Goal: Task Accomplishment & Management: Manage account settings

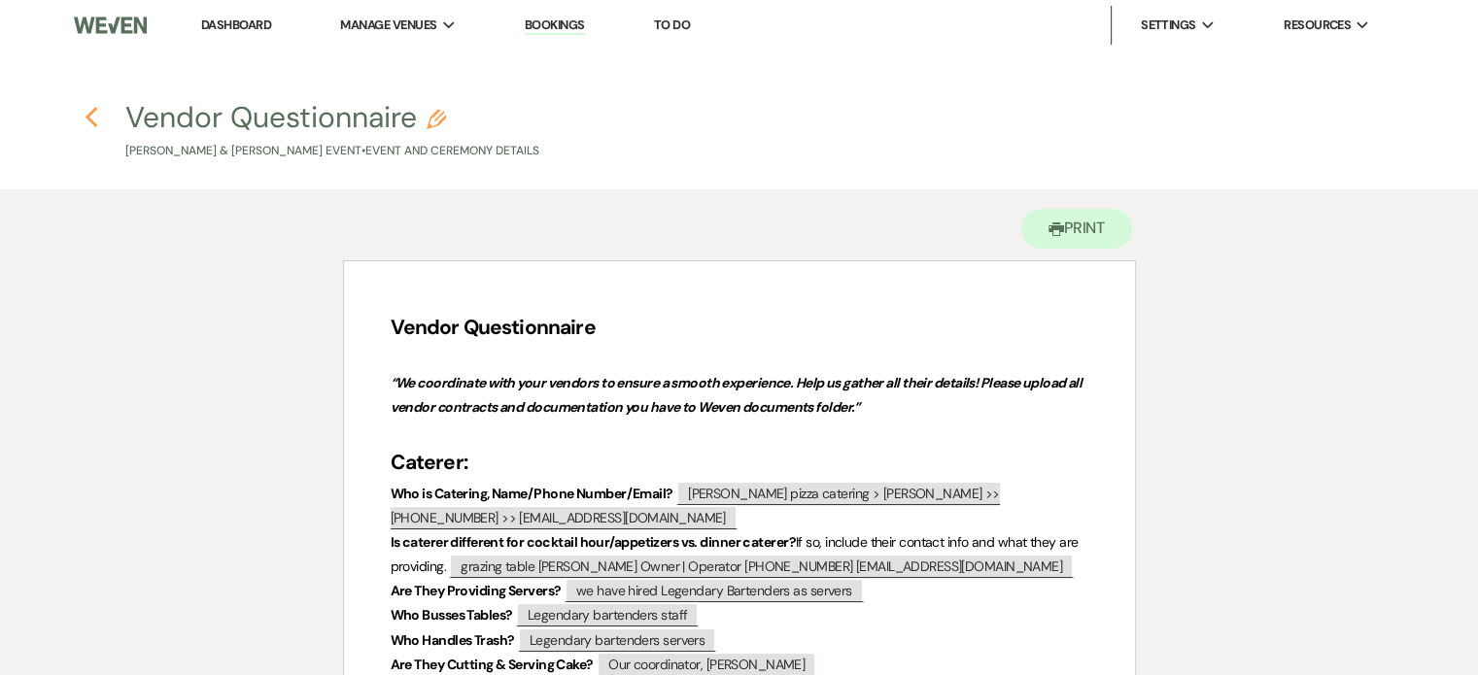
click at [88, 116] on use "button" at bounding box center [91, 117] width 13 height 21
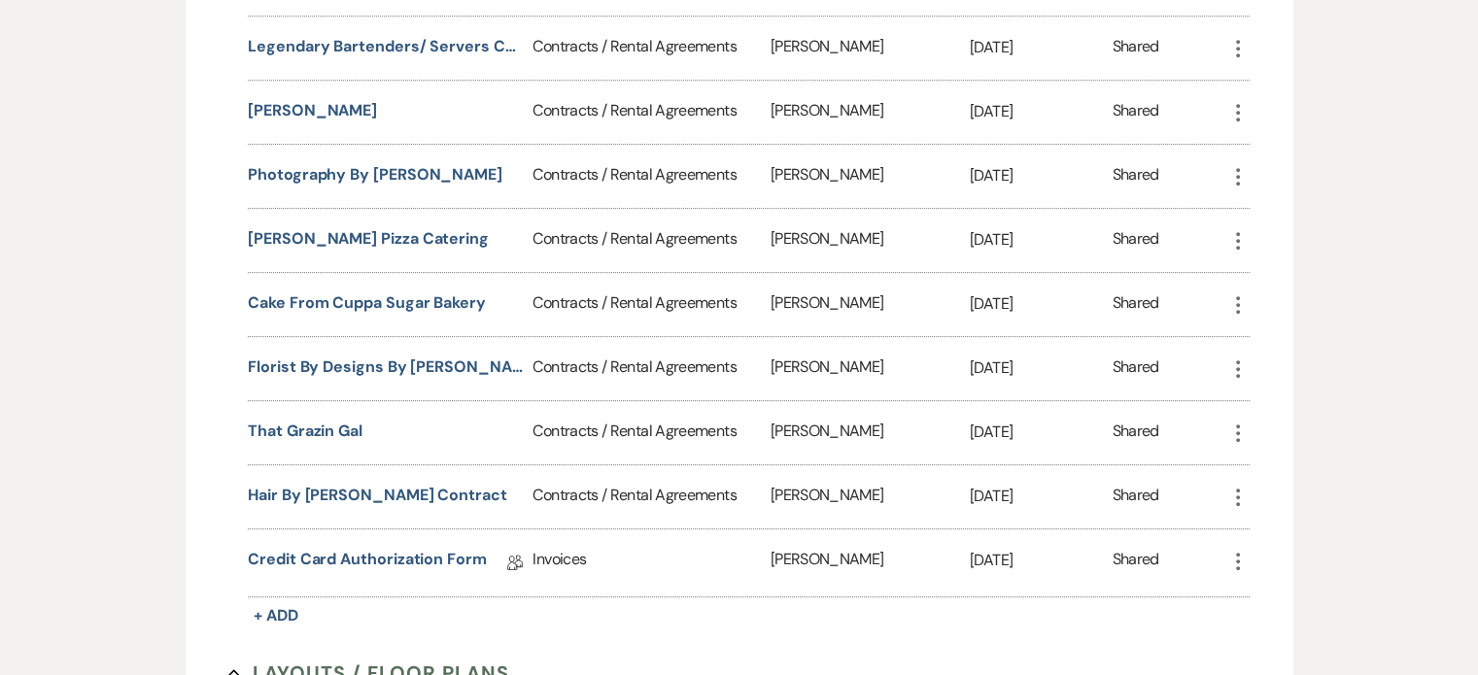
scroll to position [940, 0]
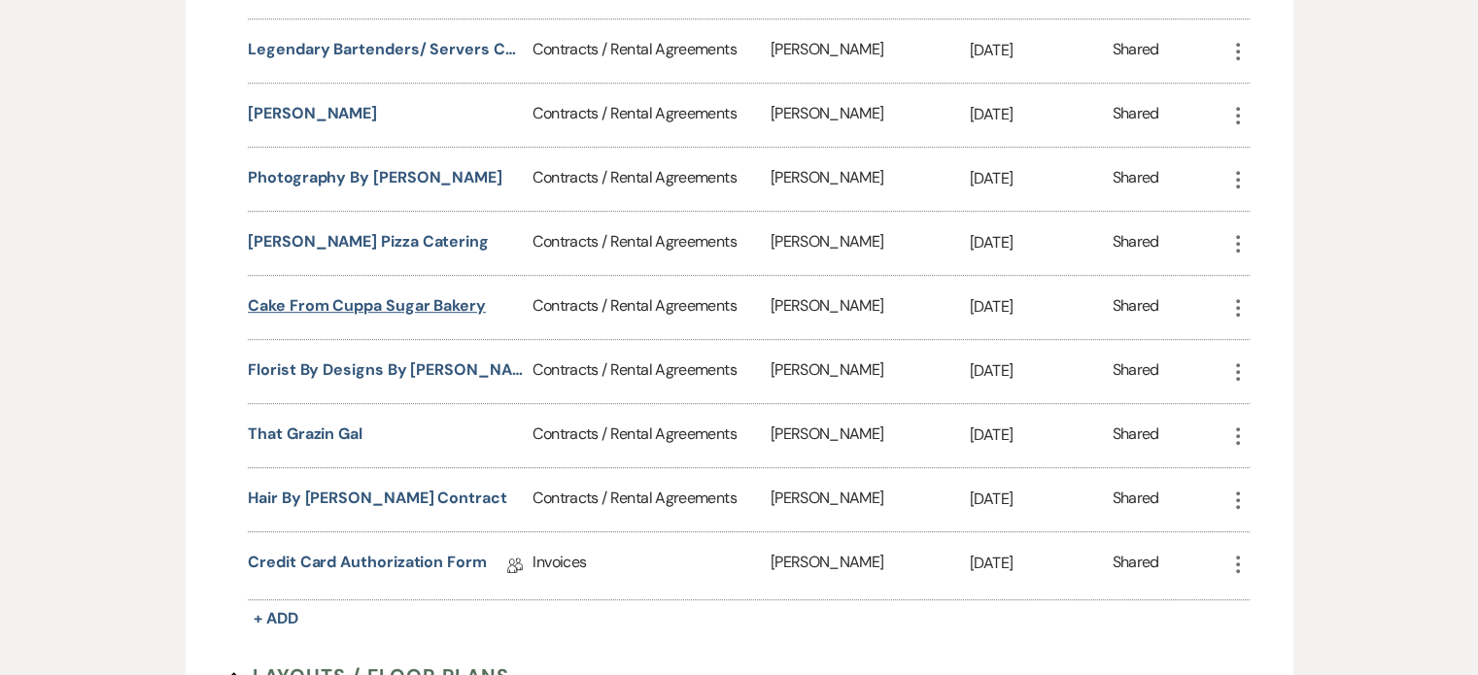
click at [445, 302] on button "Cake from Cuppa Sugar Bakery" at bounding box center [367, 305] width 238 height 23
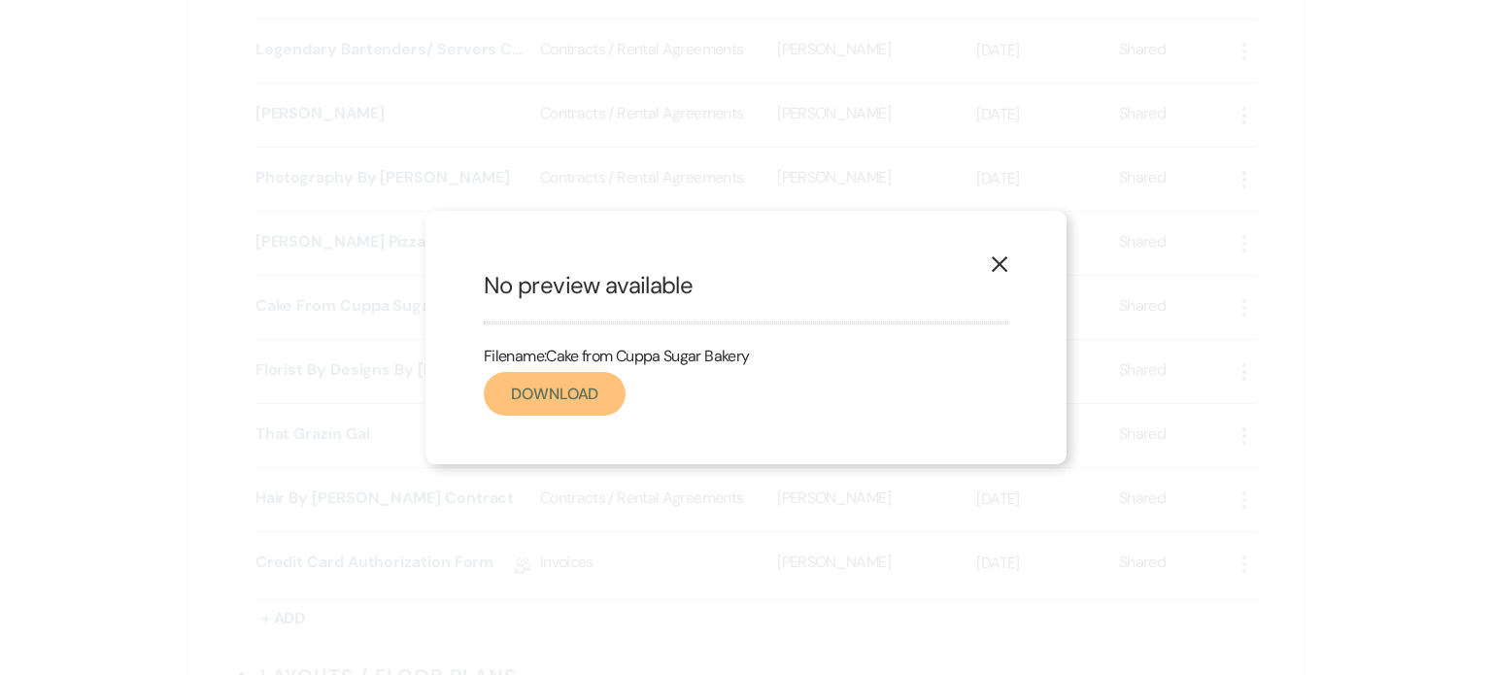
click at [588, 395] on link "Download" at bounding box center [555, 394] width 142 height 44
click at [999, 269] on icon "X" at bounding box center [999, 263] width 17 height 17
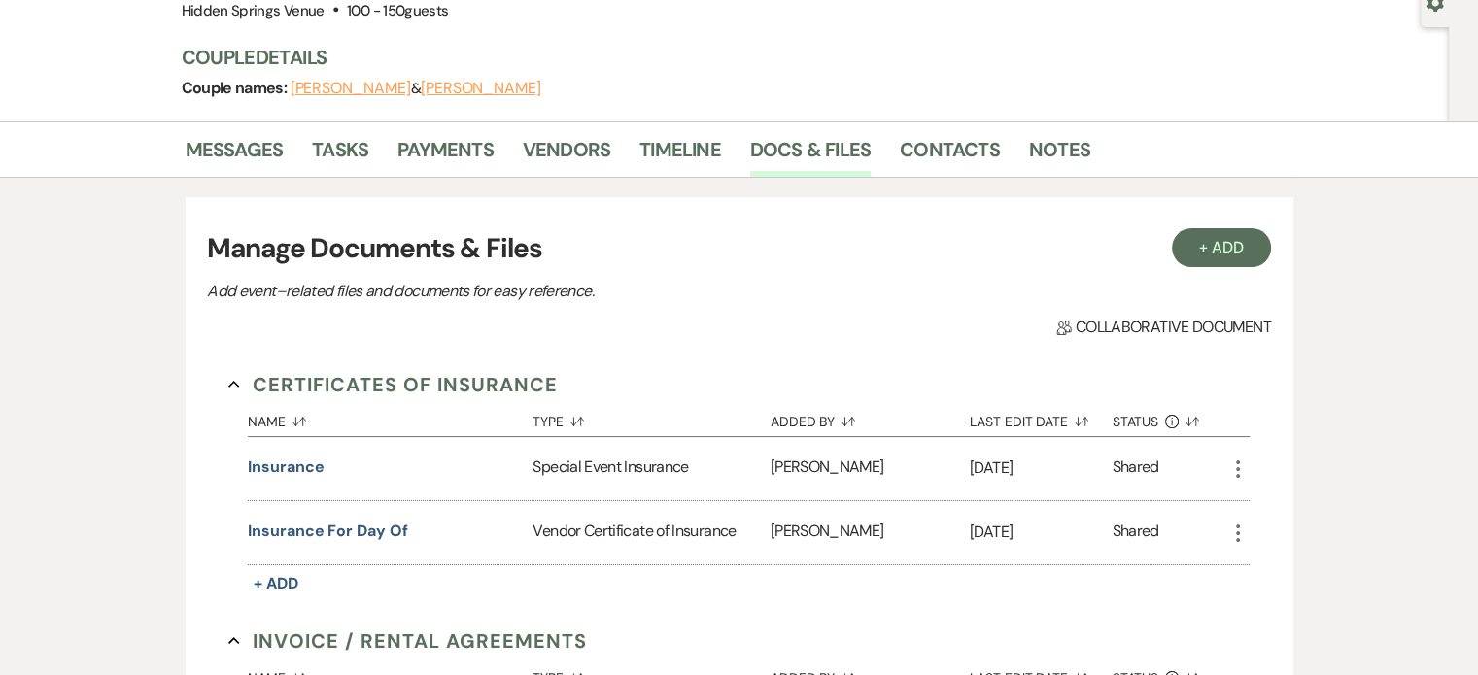
scroll to position [197, 0]
click at [815, 137] on link "Docs & Files" at bounding box center [810, 156] width 120 height 43
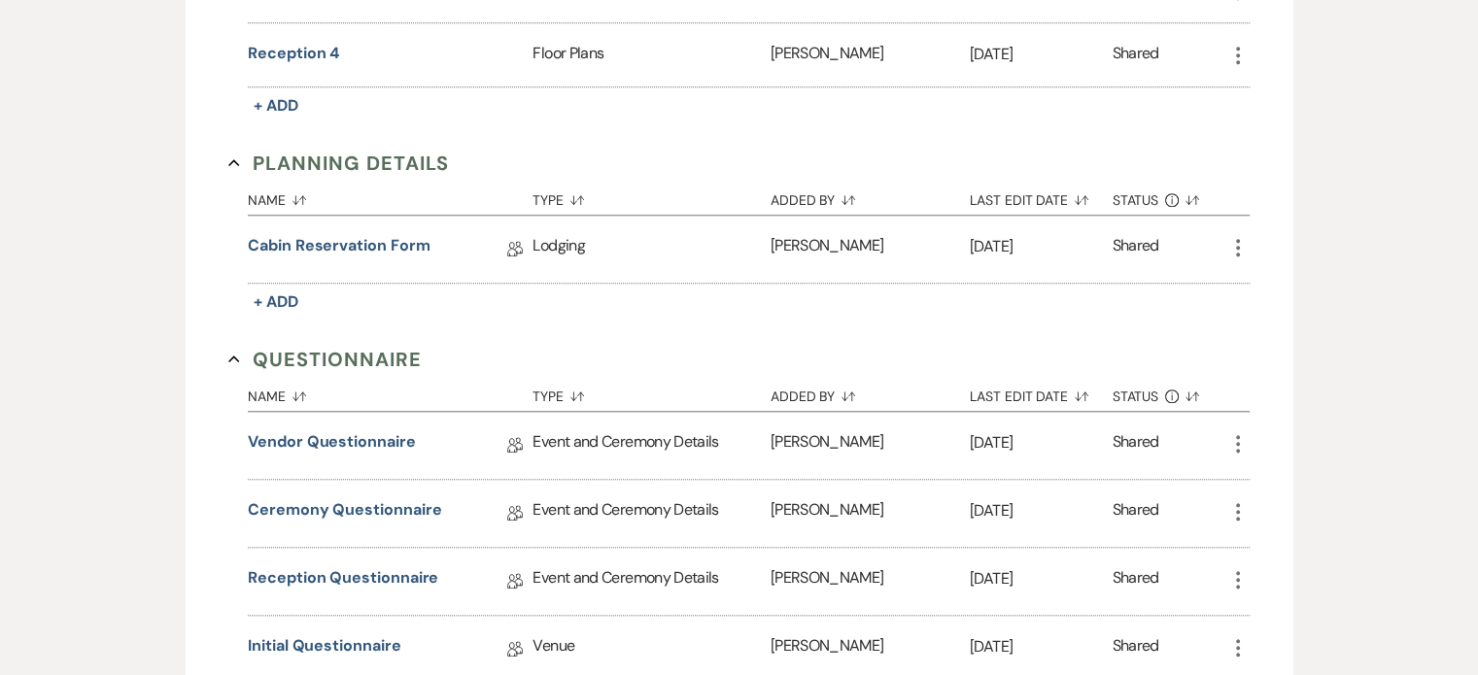
scroll to position [1841, 0]
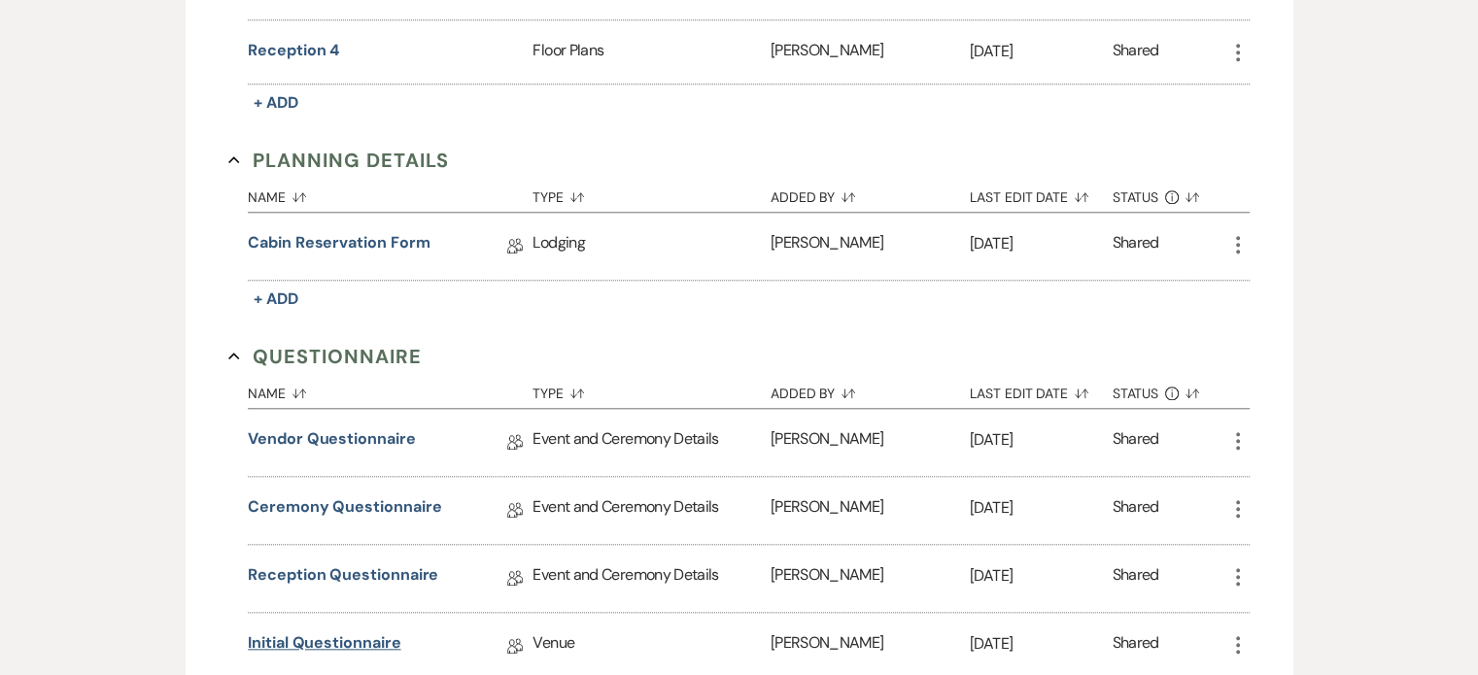
click at [365, 631] on link "Initial Questionnaire" at bounding box center [324, 646] width 153 height 30
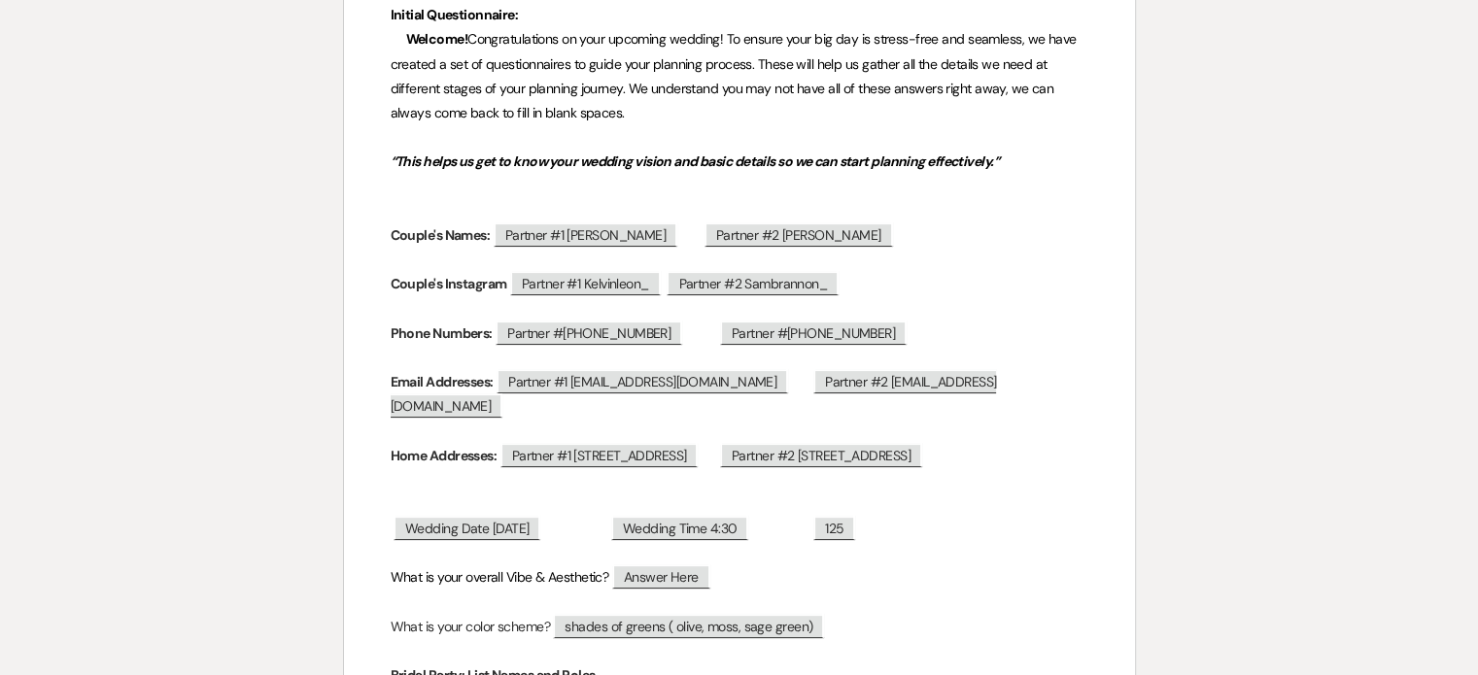
scroll to position [310, 0]
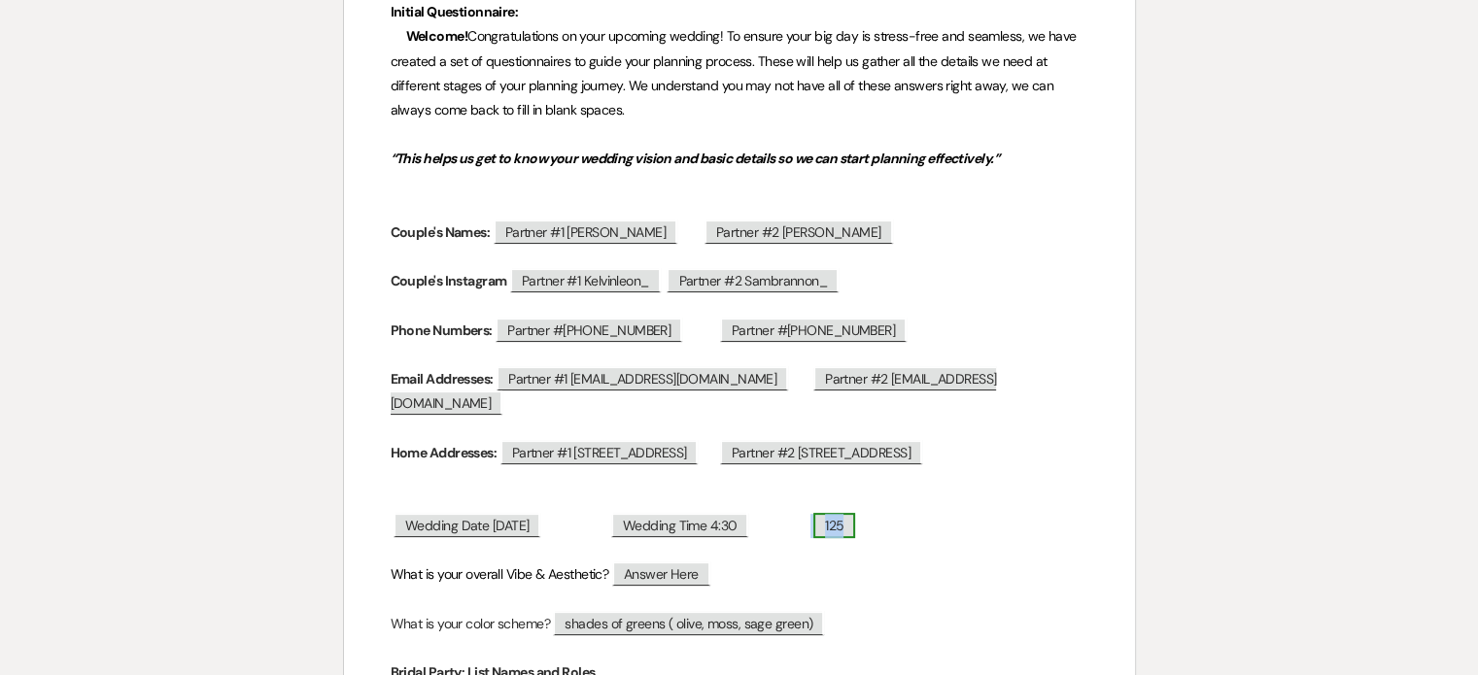
click at [855, 530] on span "125" at bounding box center [834, 525] width 42 height 25
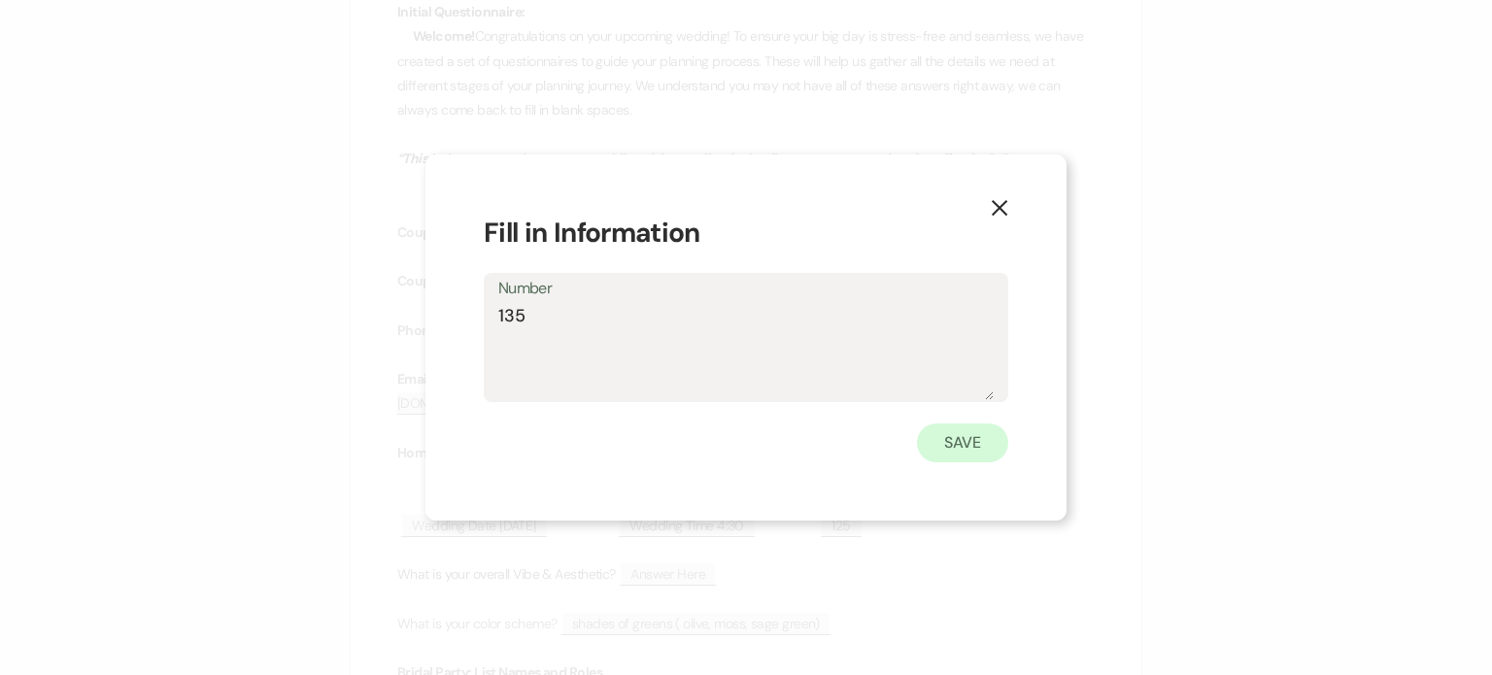
type textarea "135"
click at [995, 448] on button "Save" at bounding box center [962, 443] width 91 height 39
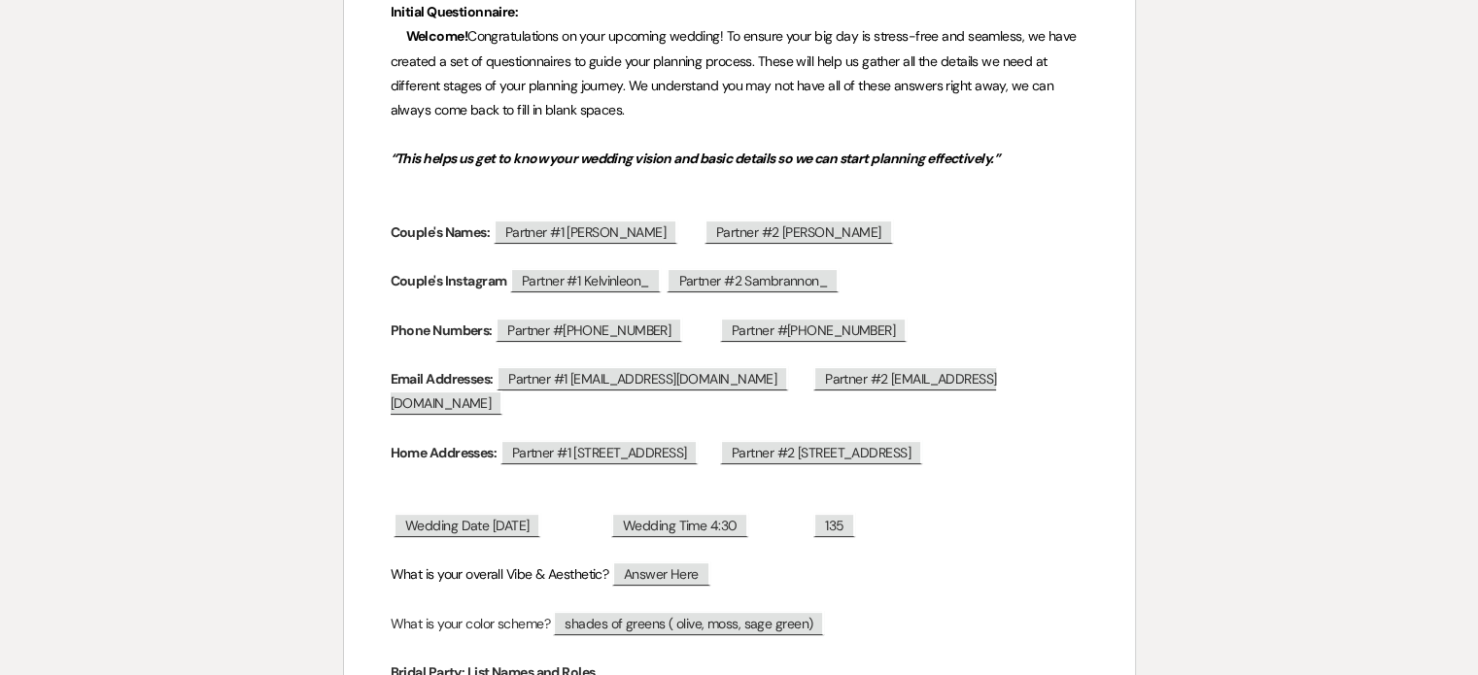
scroll to position [0, 0]
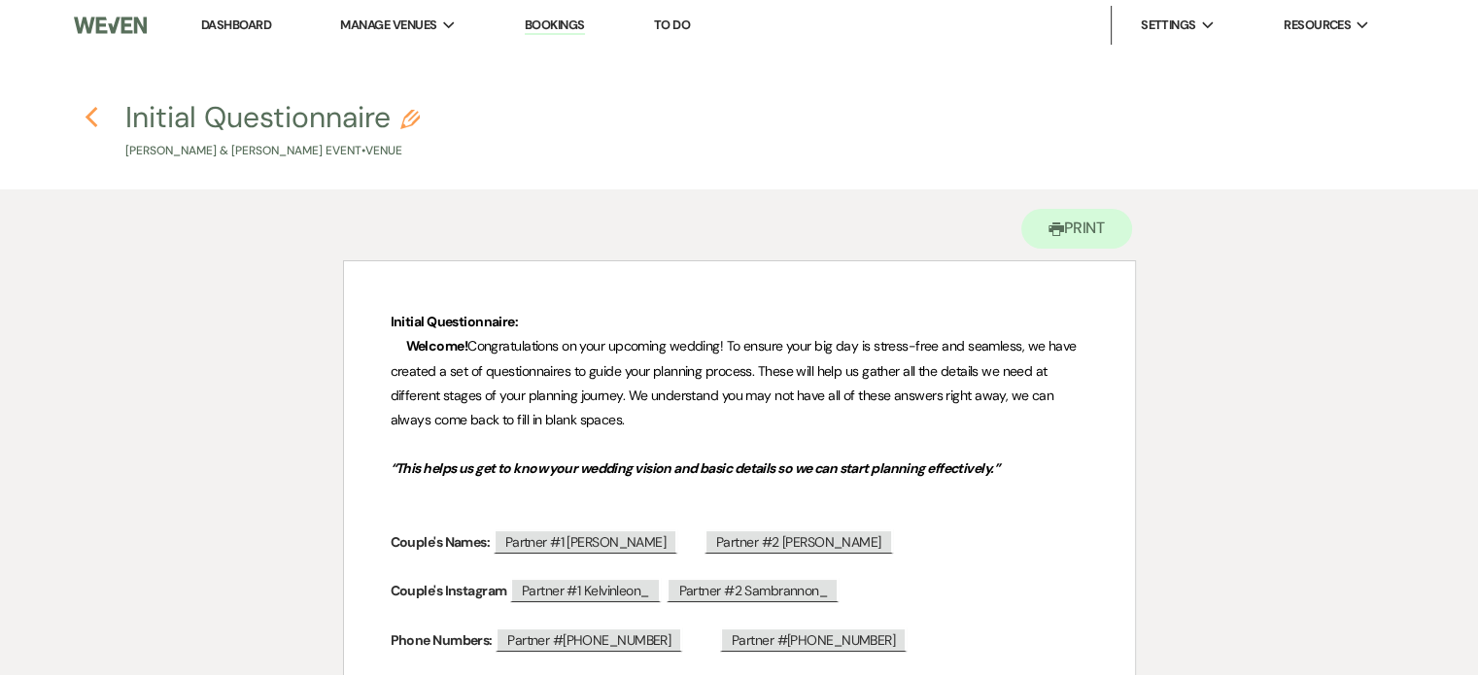
click at [85, 119] on icon "Previous" at bounding box center [92, 117] width 15 height 23
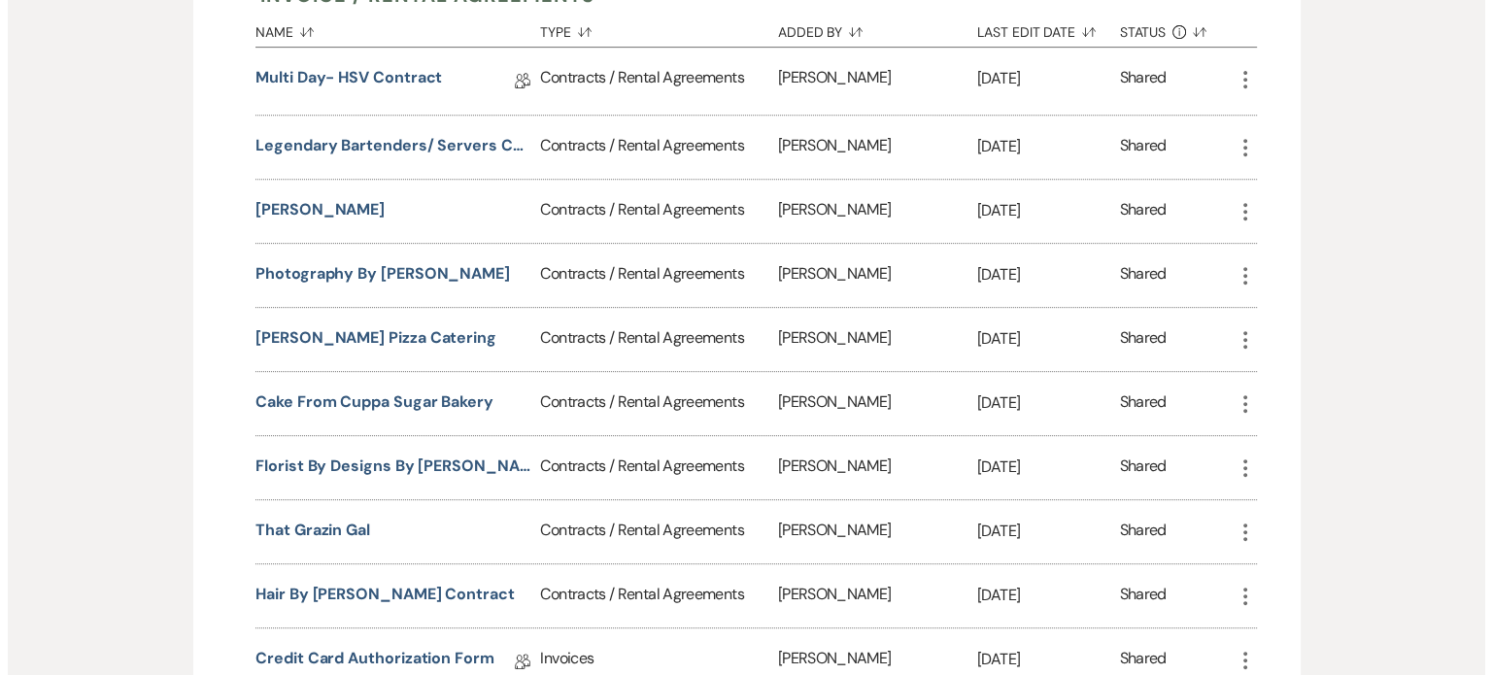
scroll to position [843, 0]
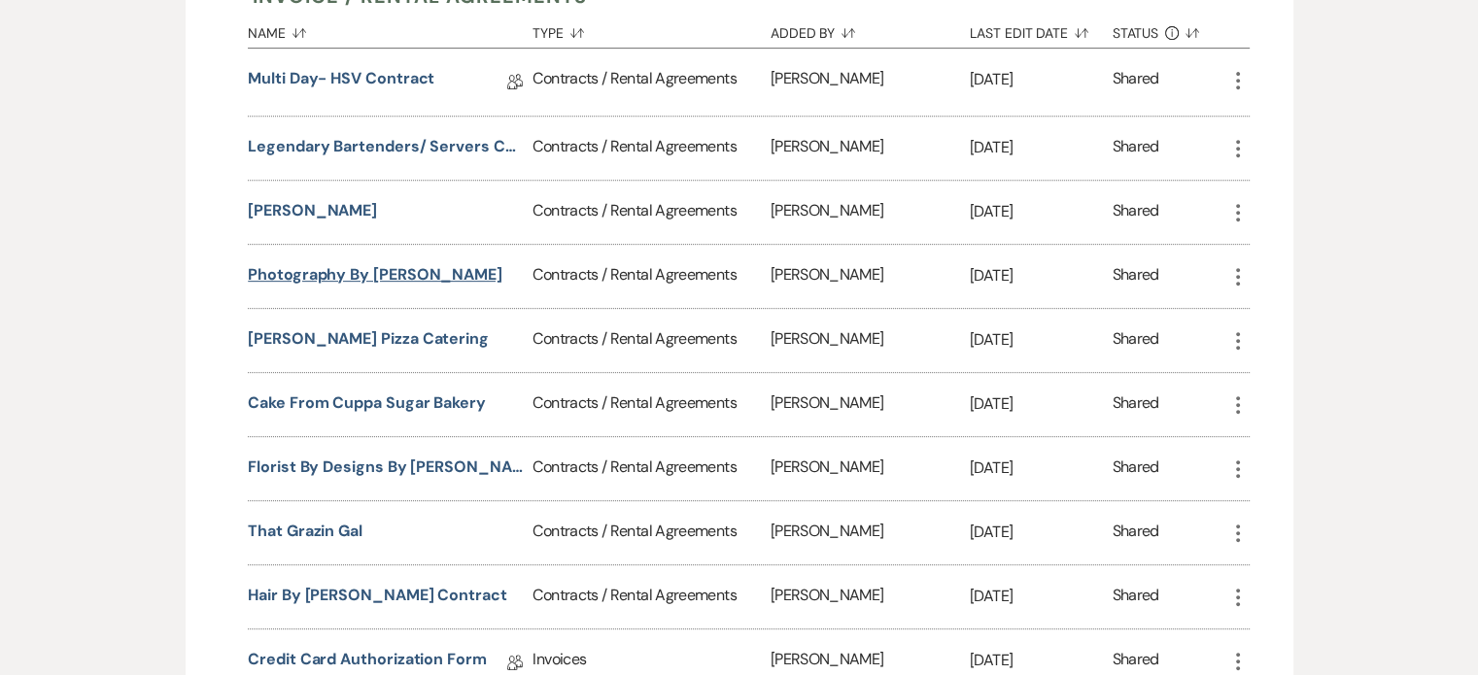
click at [353, 263] on button "Photography by [PERSON_NAME]" at bounding box center [375, 274] width 255 height 23
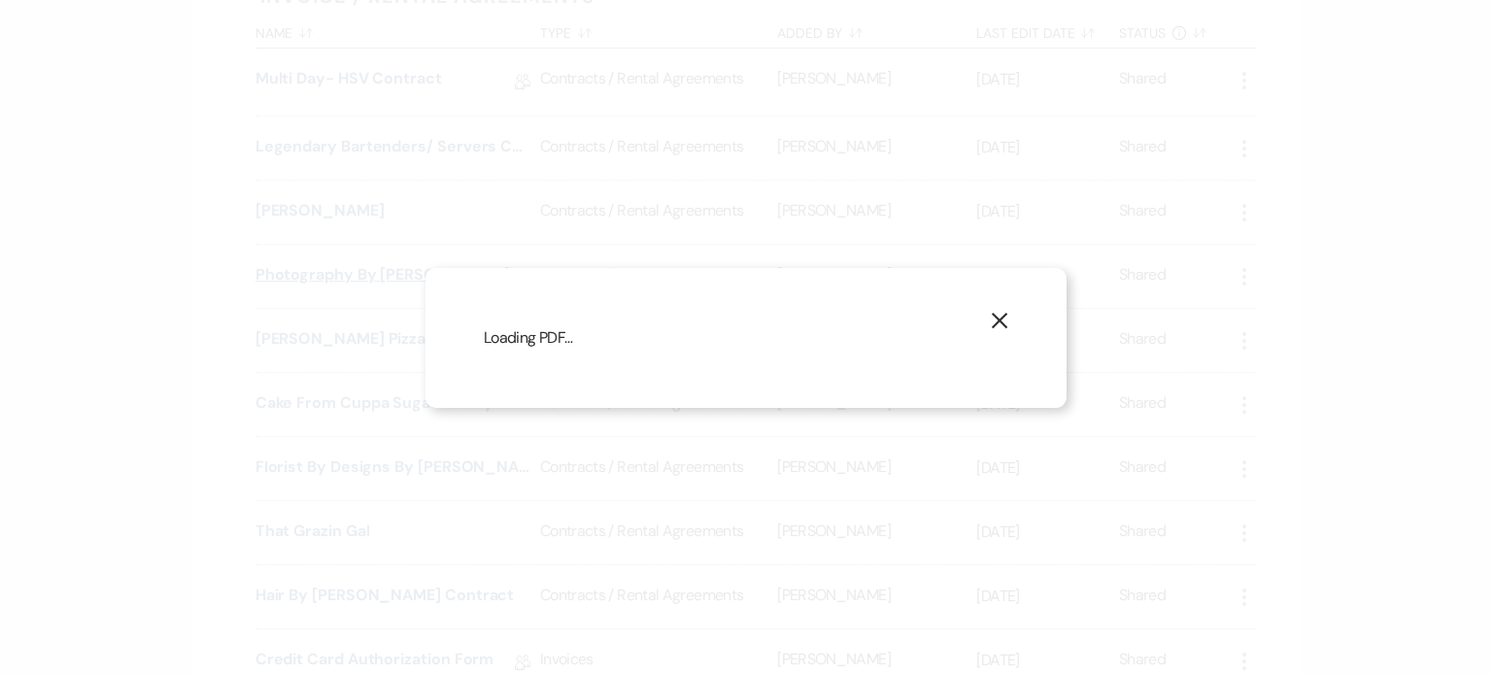
click at [353, 263] on div "X Loading PDF…" at bounding box center [746, 337] width 1492 height 675
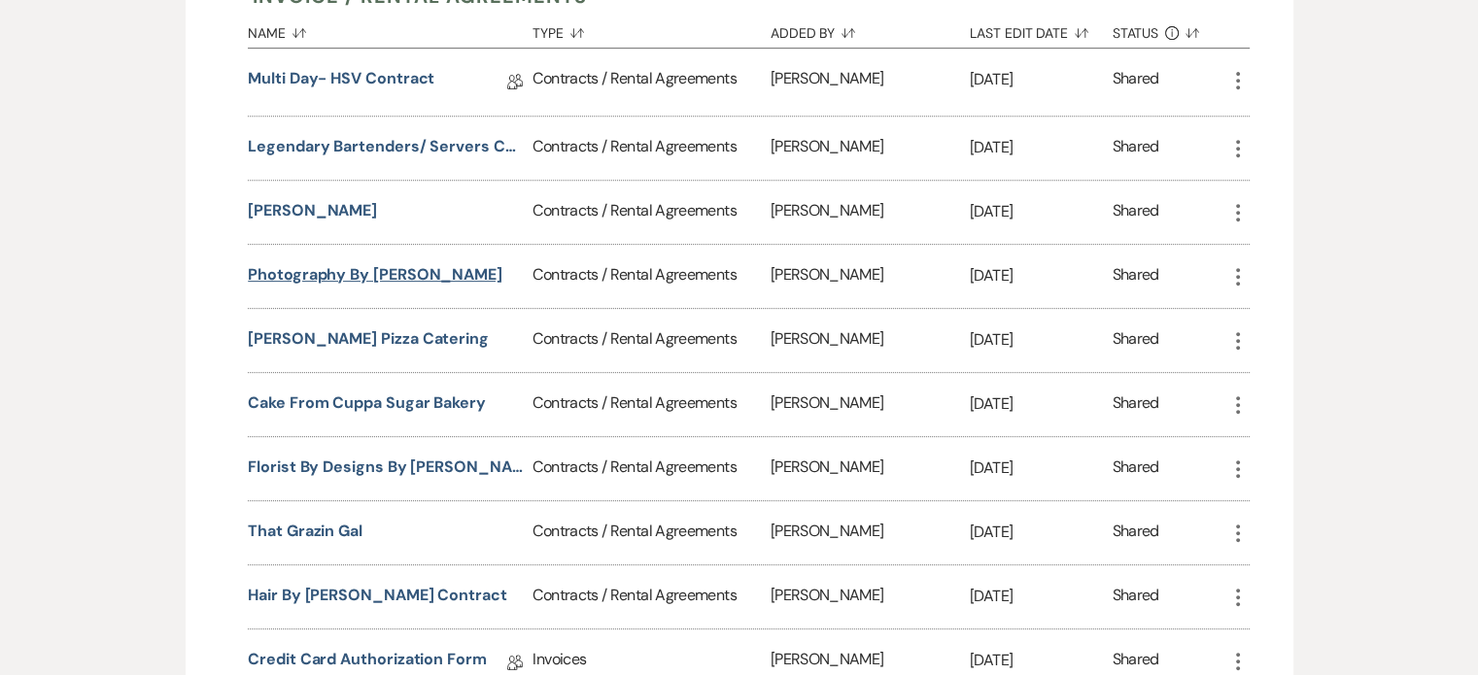
click at [498, 263] on button "Photography by [PERSON_NAME]" at bounding box center [375, 274] width 255 height 23
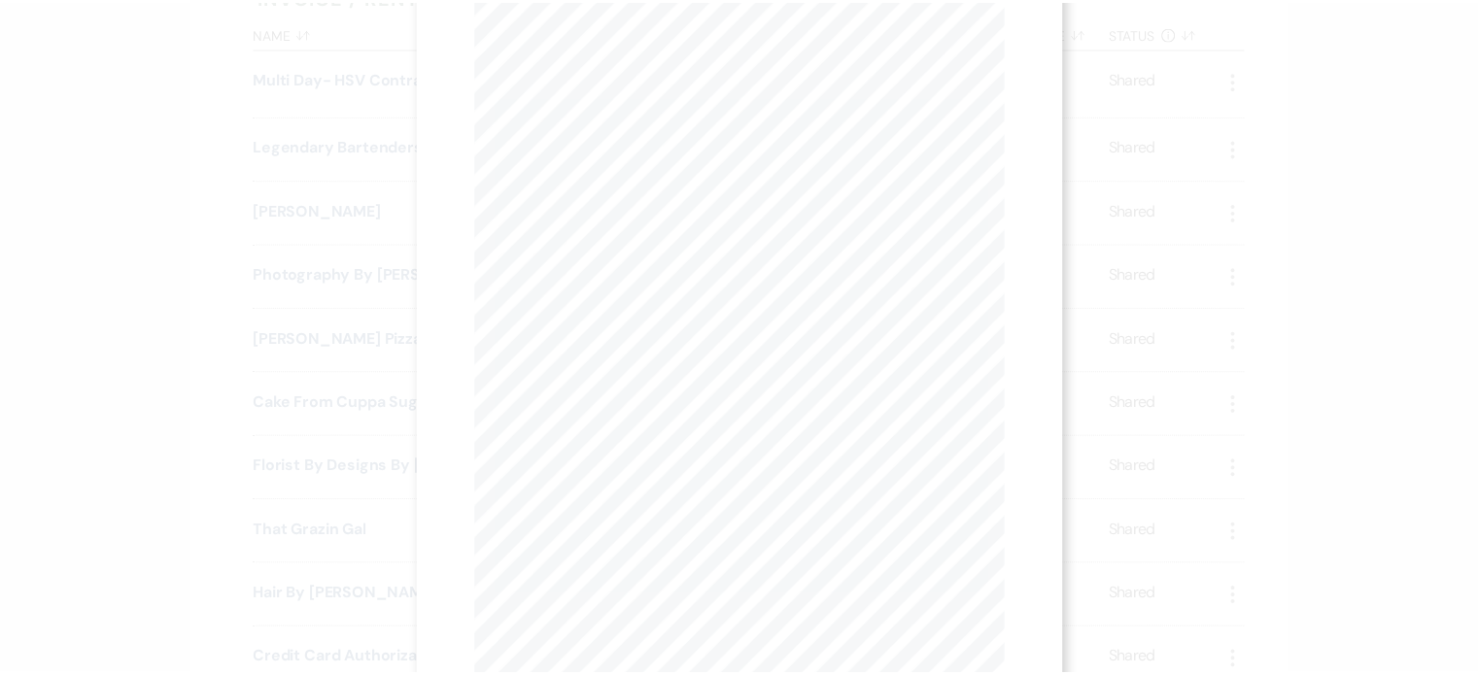
scroll to position [238, 0]
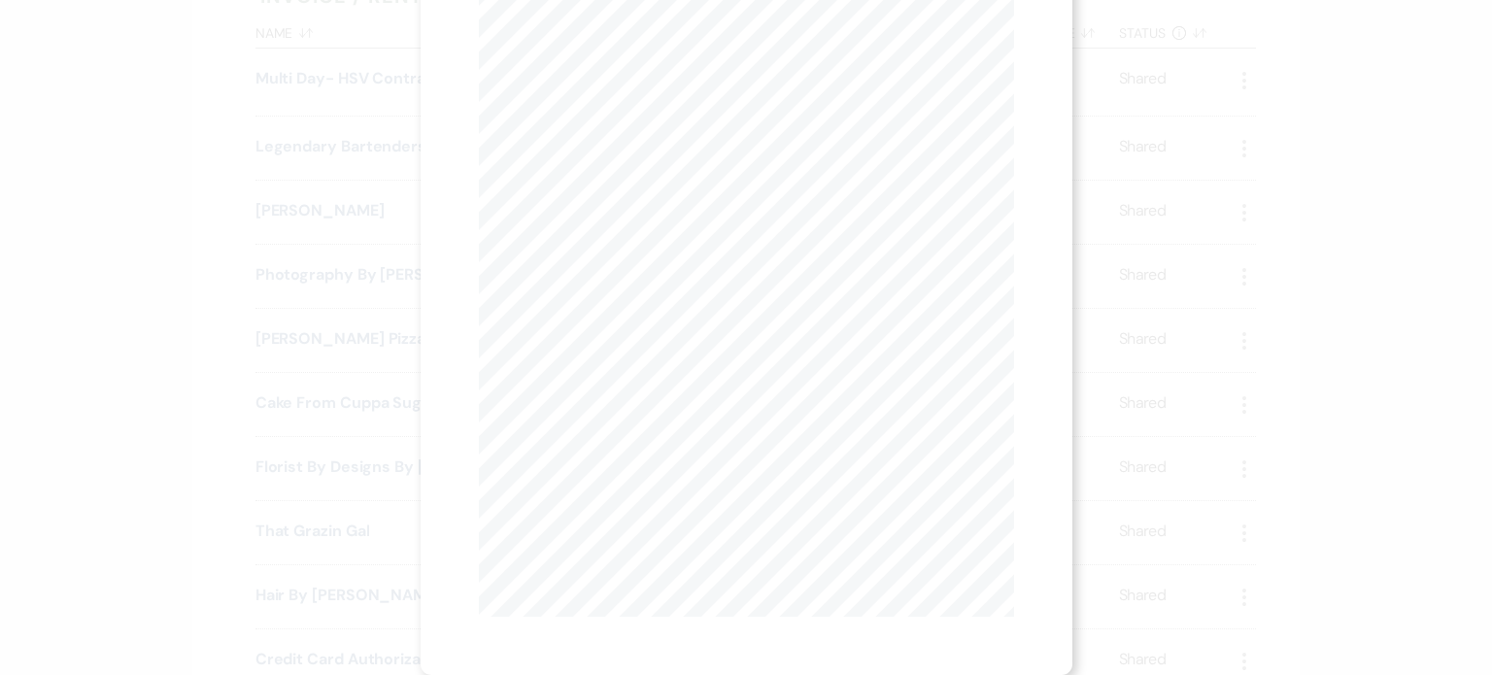
click at [216, 380] on div "X Previous Previous Next Next Page 1 of 5 - Zoom + Download [PERSON_NAME] PHOTO…" at bounding box center [746, 337] width 1492 height 675
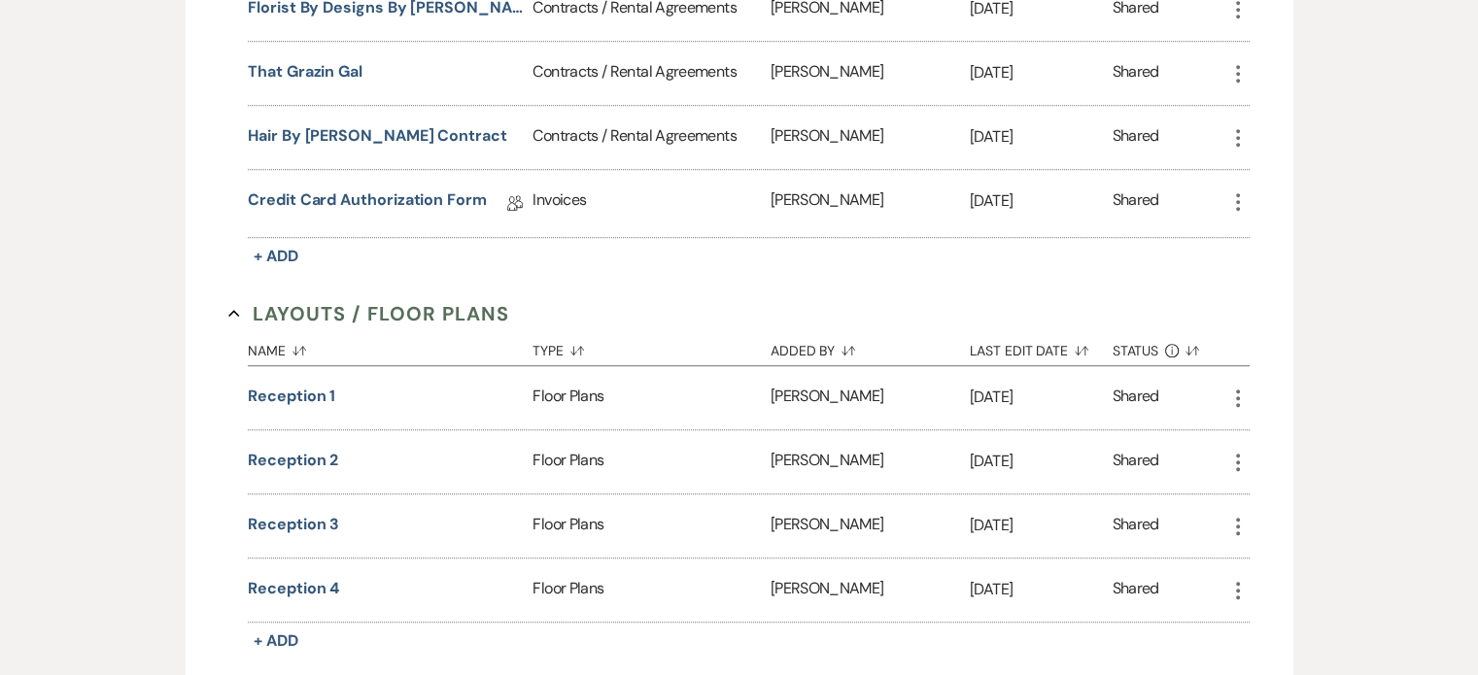
scroll to position [1302, 0]
click at [288, 515] on button "Reception 3" at bounding box center [293, 525] width 91 height 23
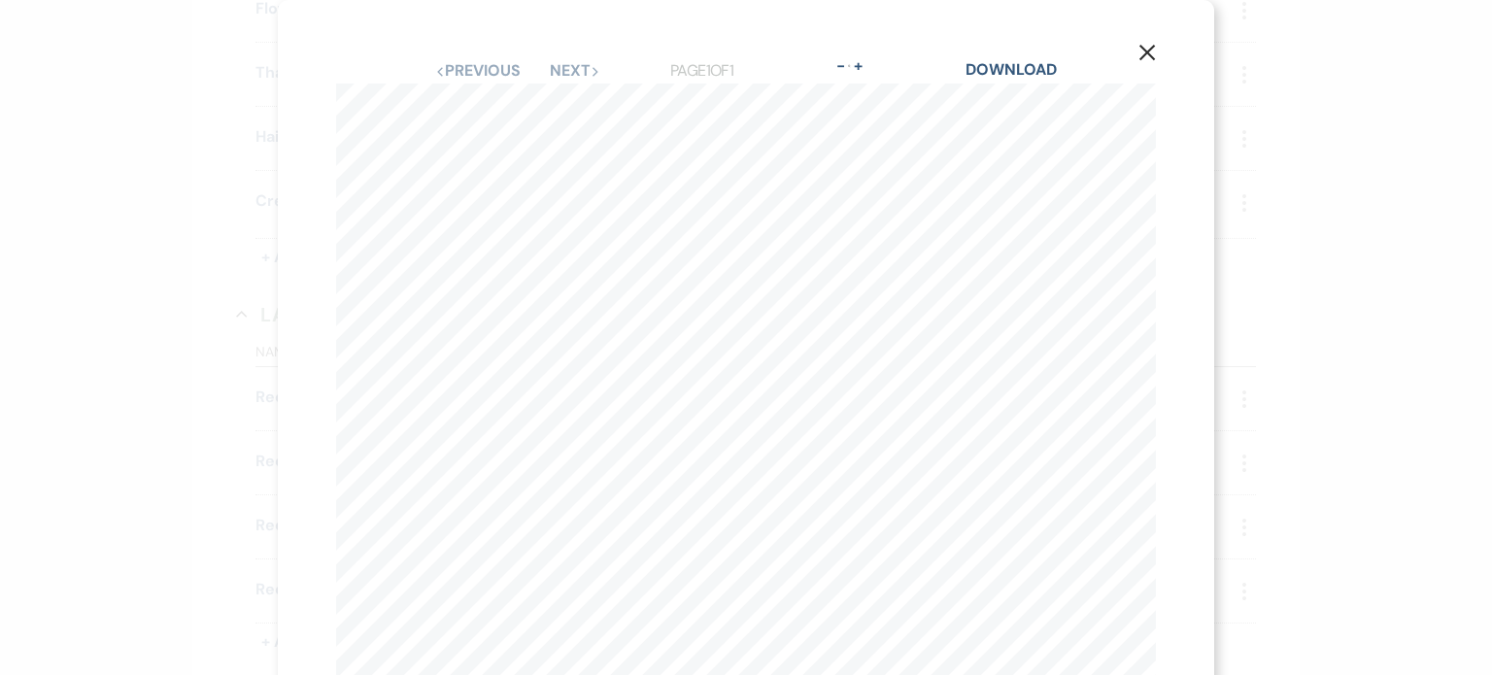
click at [192, 491] on div "X Previous Previous Next Next Page 1 of 1 - Zoom + Download [PERSON_NAME] - [DA…" at bounding box center [746, 337] width 1492 height 675
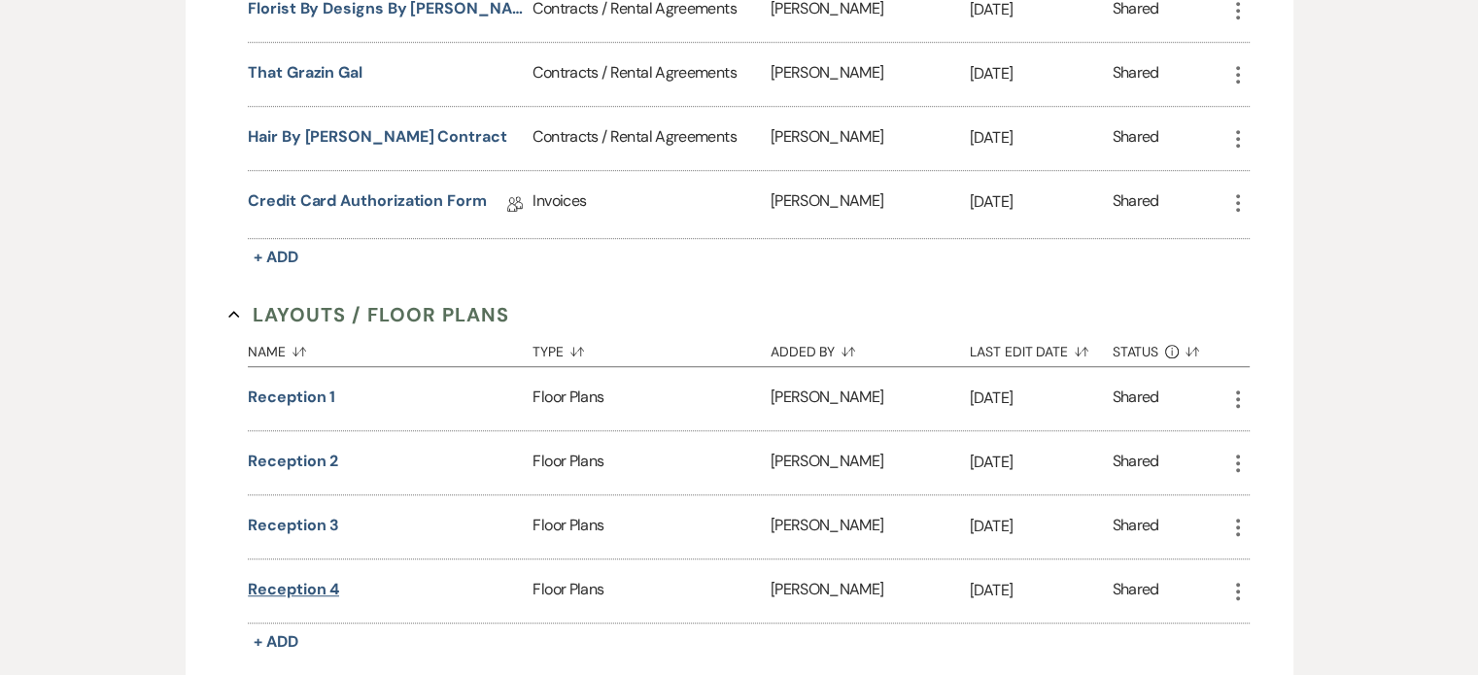
click at [295, 578] on button "Reception 4" at bounding box center [293, 589] width 91 height 23
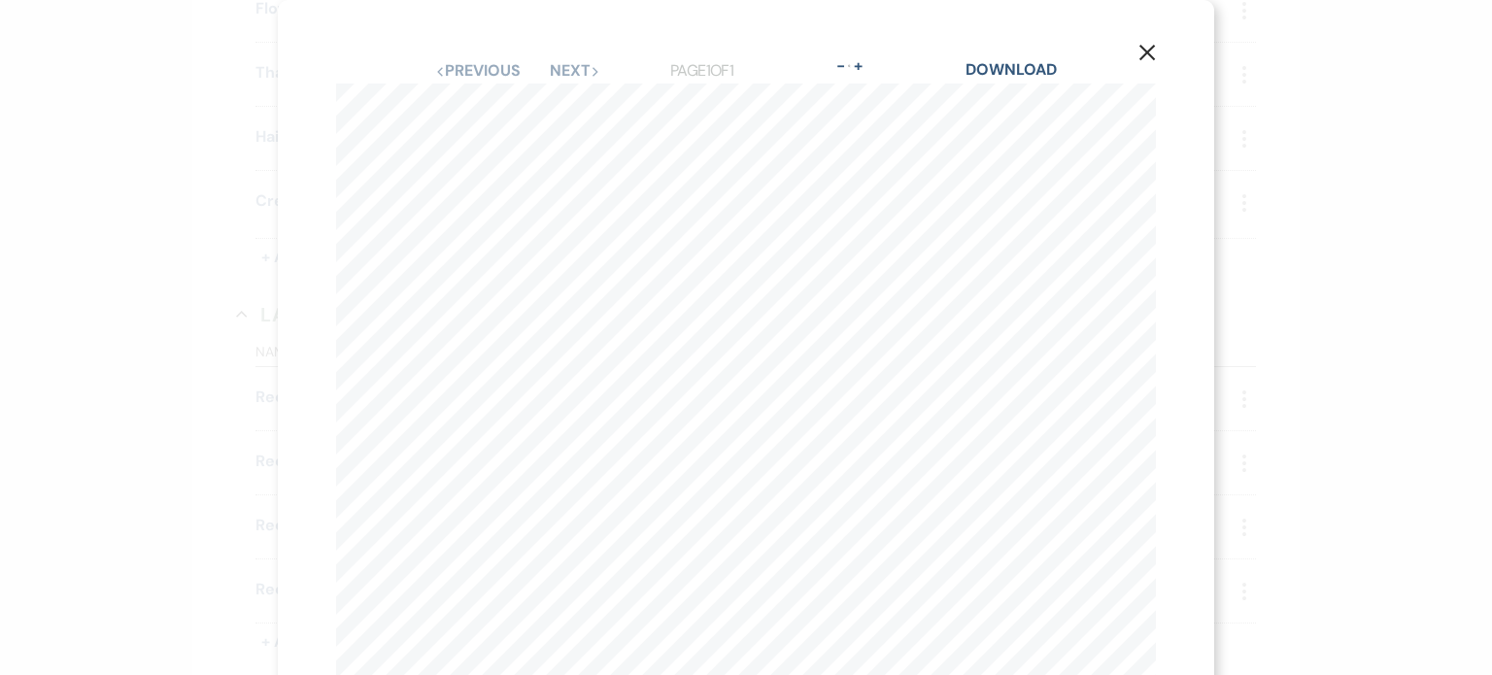
click at [132, 480] on div "X Previous Previous Next Next Page 1 of 1 - Zoom + Download [PERSON_NAME] - [DA…" at bounding box center [746, 337] width 1492 height 675
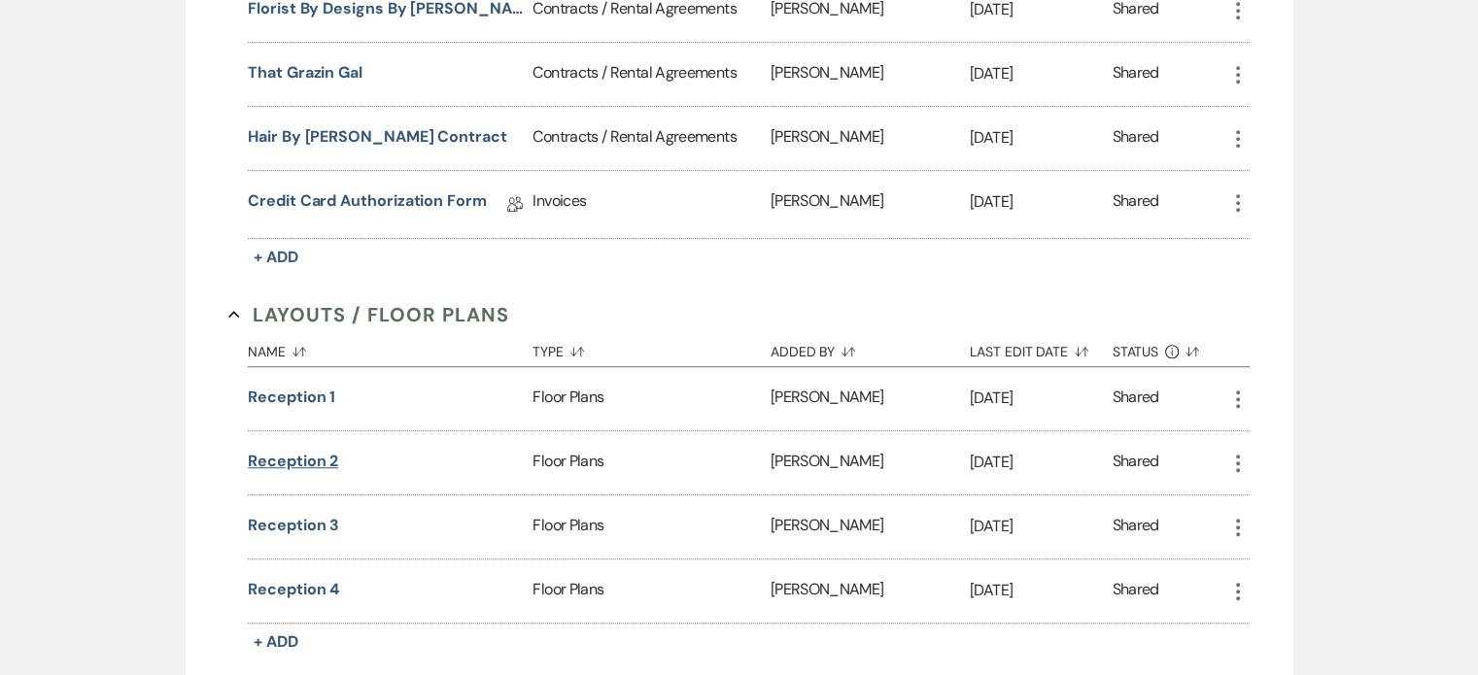
click at [308, 450] on button "Reception 2" at bounding box center [293, 461] width 90 height 23
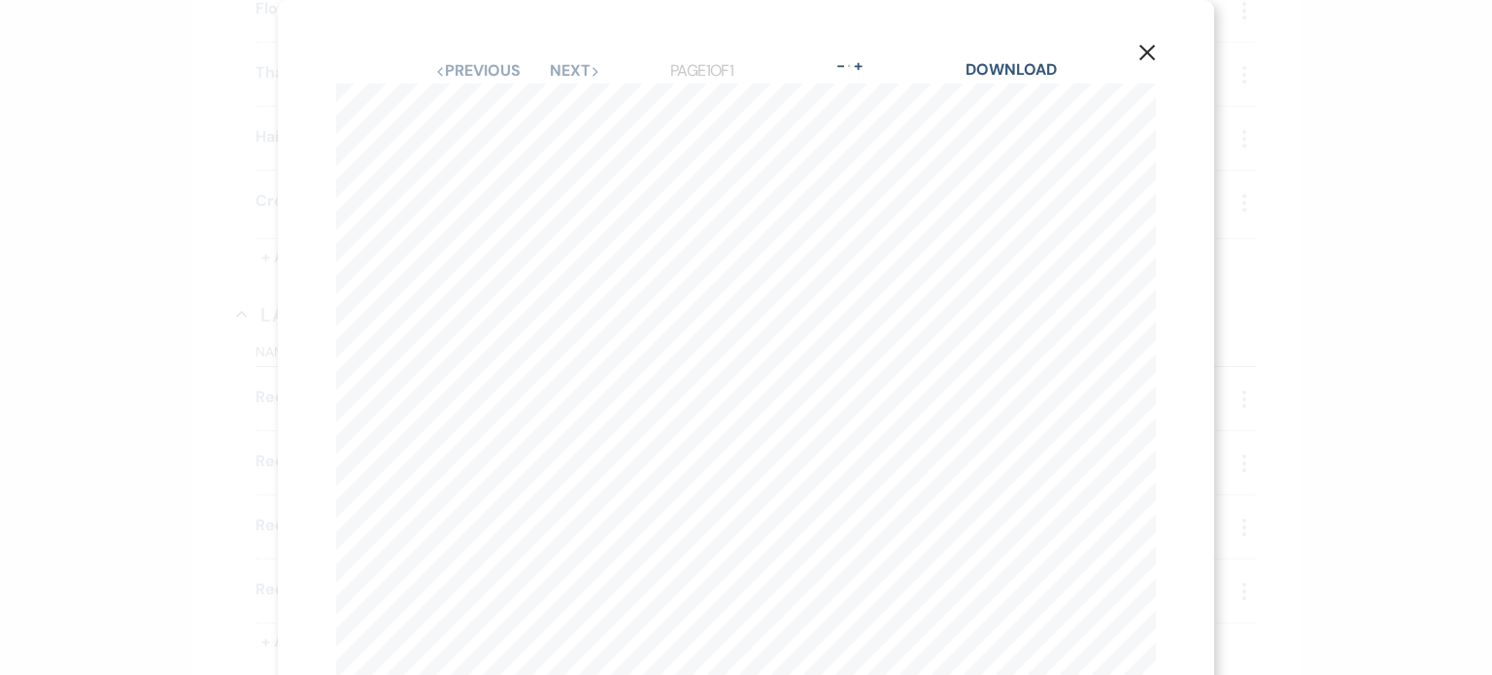
click at [105, 450] on div "X Previous Previous Next Next Page 1 of 1 - Zoom + Download [PERSON_NAME] - [DA…" at bounding box center [746, 337] width 1492 height 675
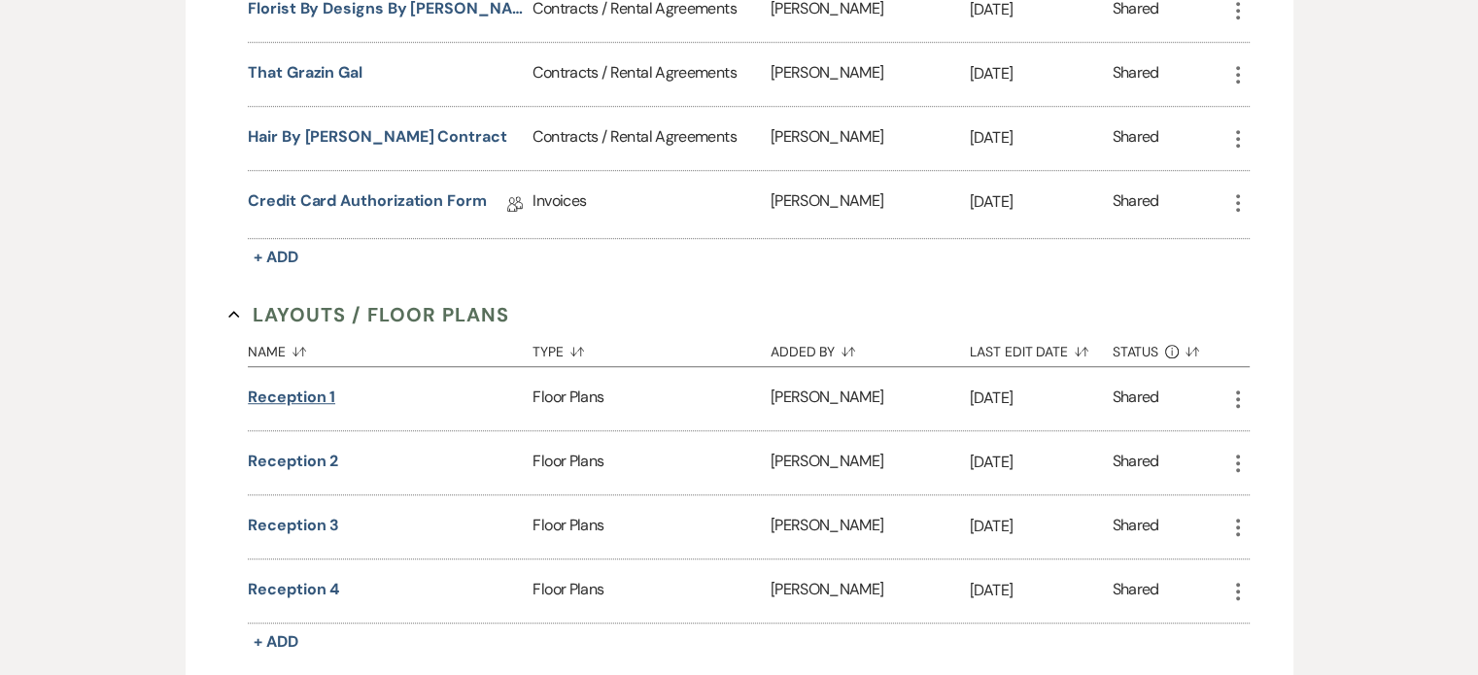
click at [272, 389] on button "Reception 1" at bounding box center [291, 397] width 87 height 23
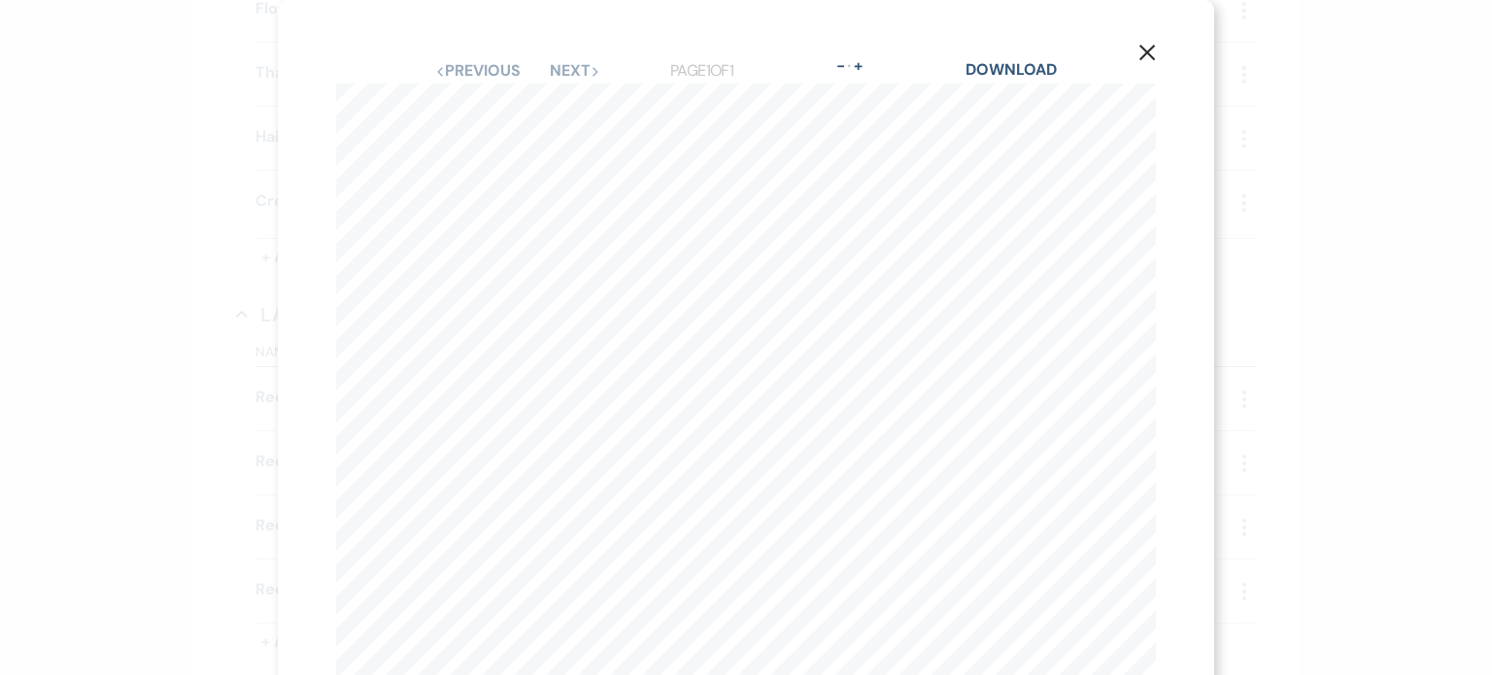
click at [157, 325] on div "X Previous Previous Next Next Page 1 of 1 - Zoom + Download [PERSON_NAME] - [DA…" at bounding box center [746, 337] width 1492 height 675
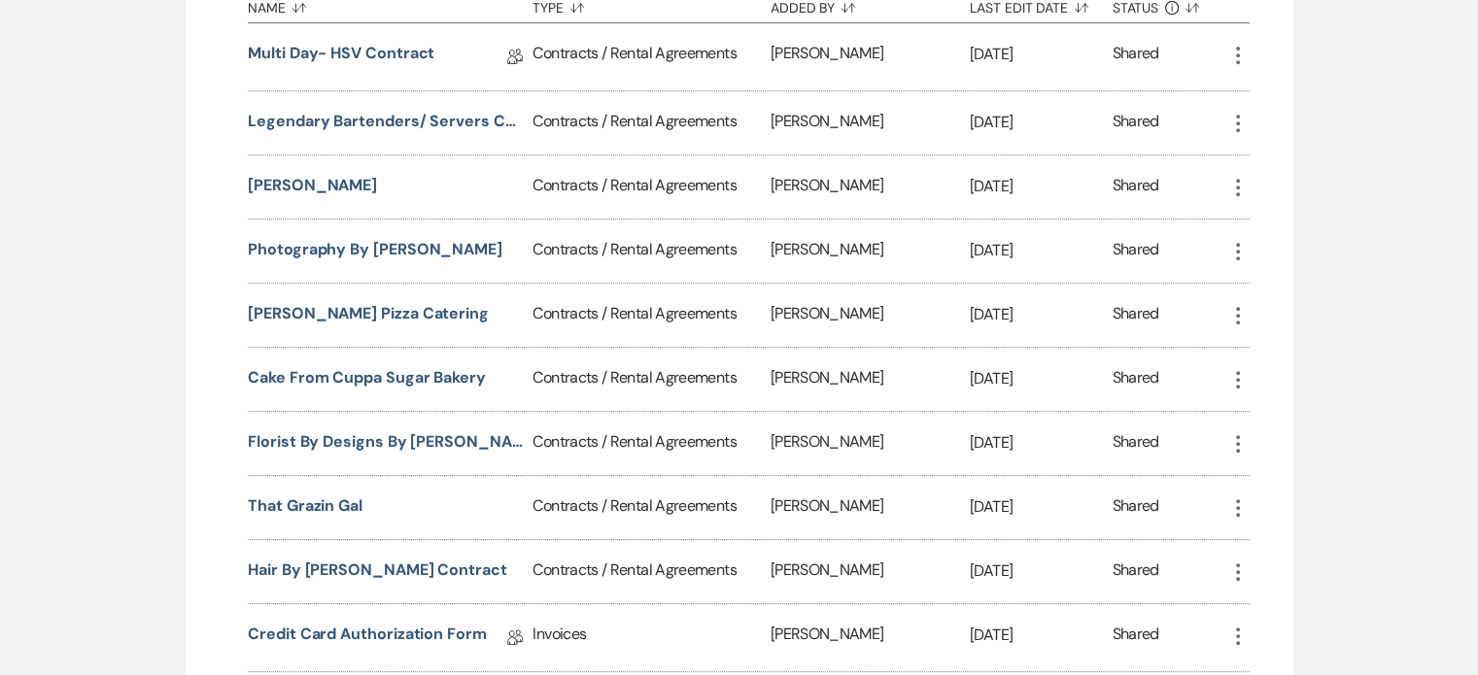
scroll to position [870, 0]
